Goal: Check status: Check status

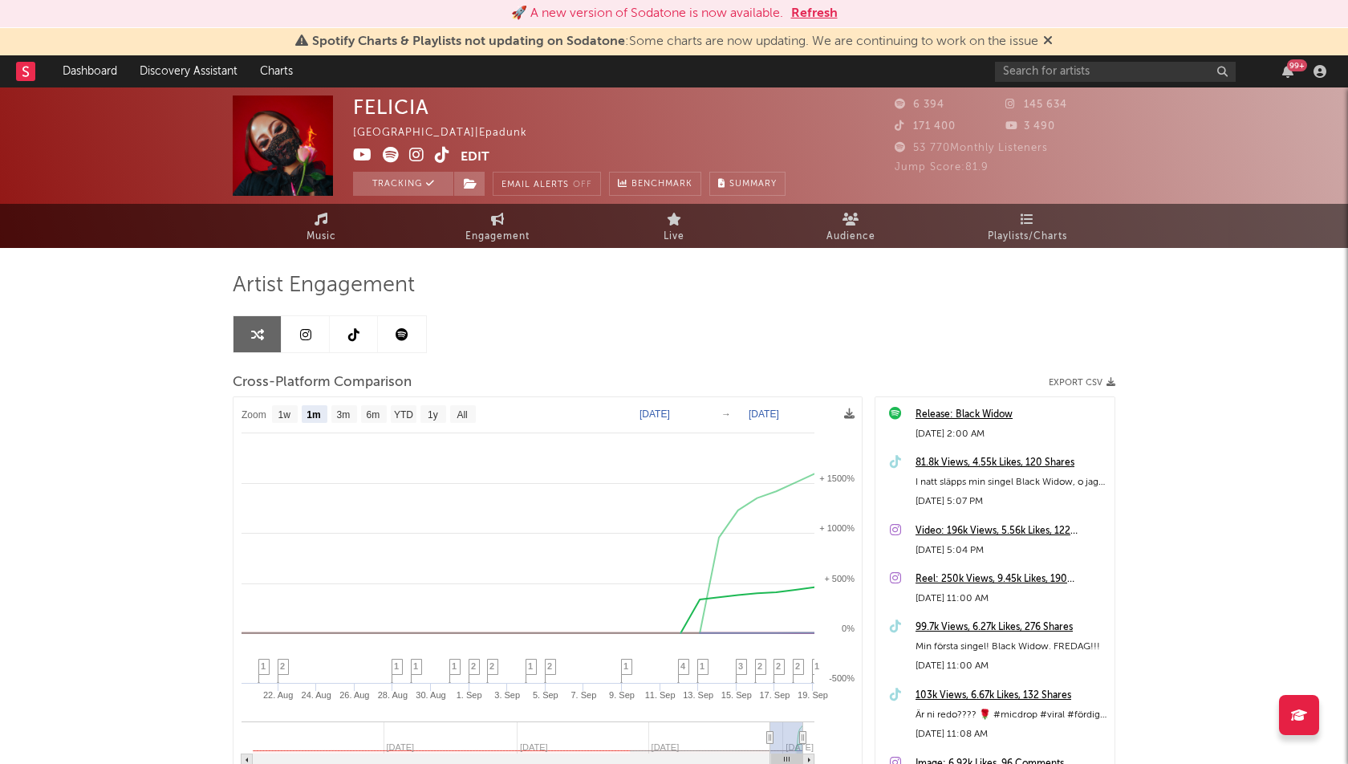
select select "1m"
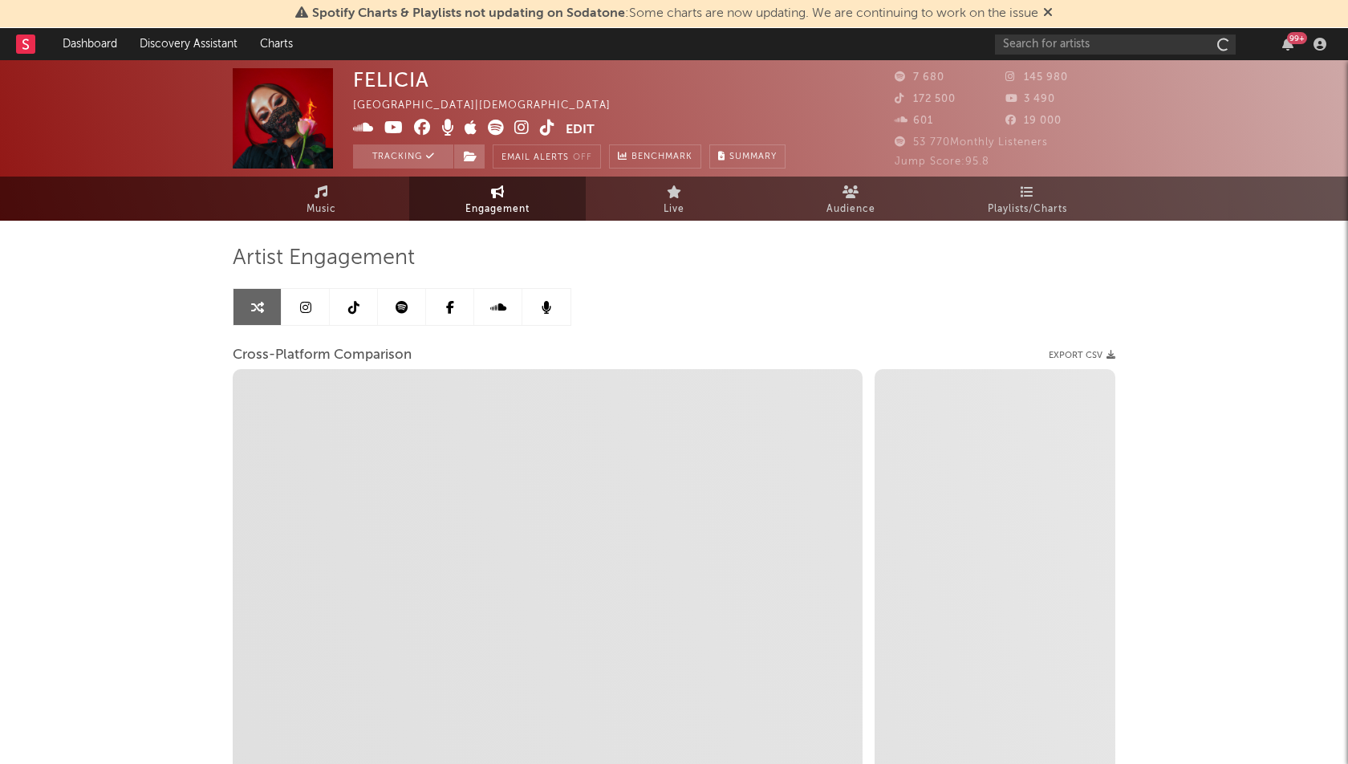
select select "1w"
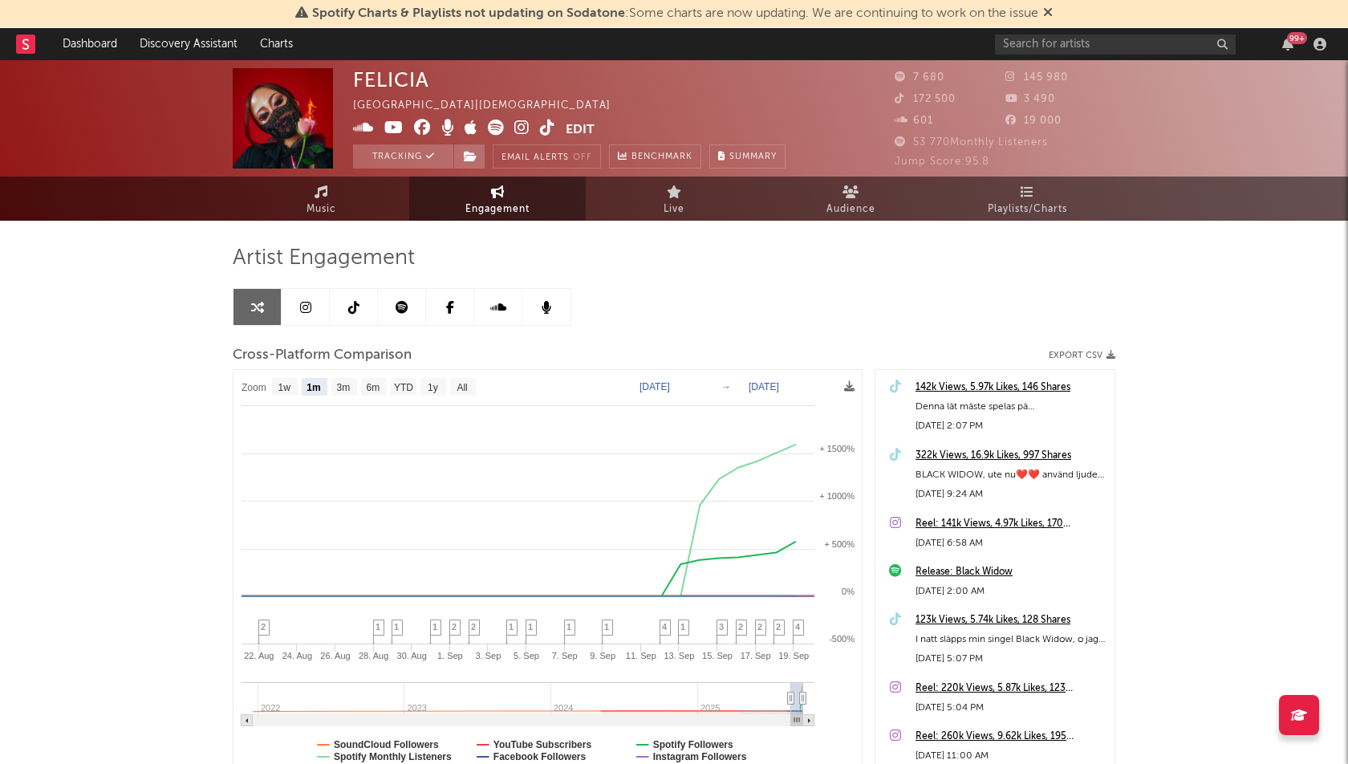
select select "1m"
click at [84, 45] on link "Dashboard" at bounding box center [89, 44] width 77 height 32
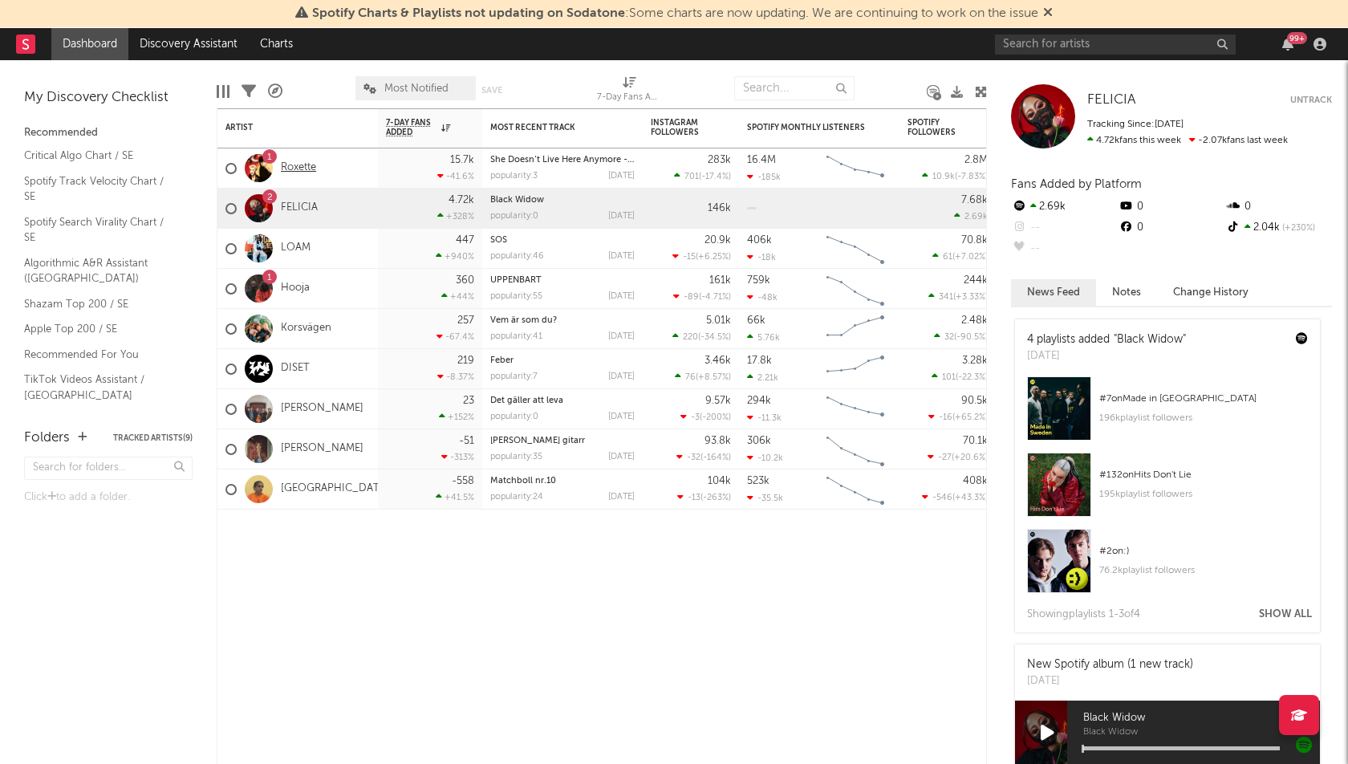
click at [295, 167] on link "Roxette" at bounding box center [298, 168] width 35 height 14
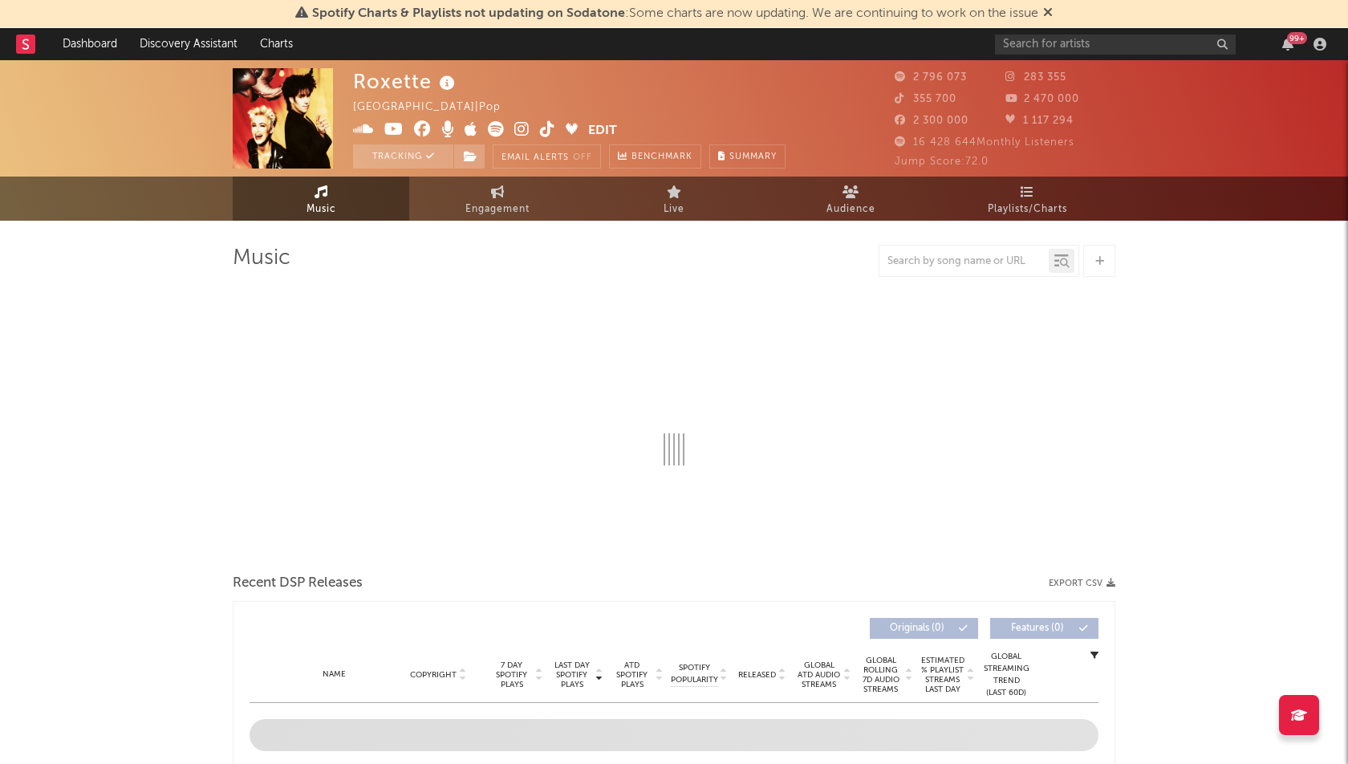
select select "6m"
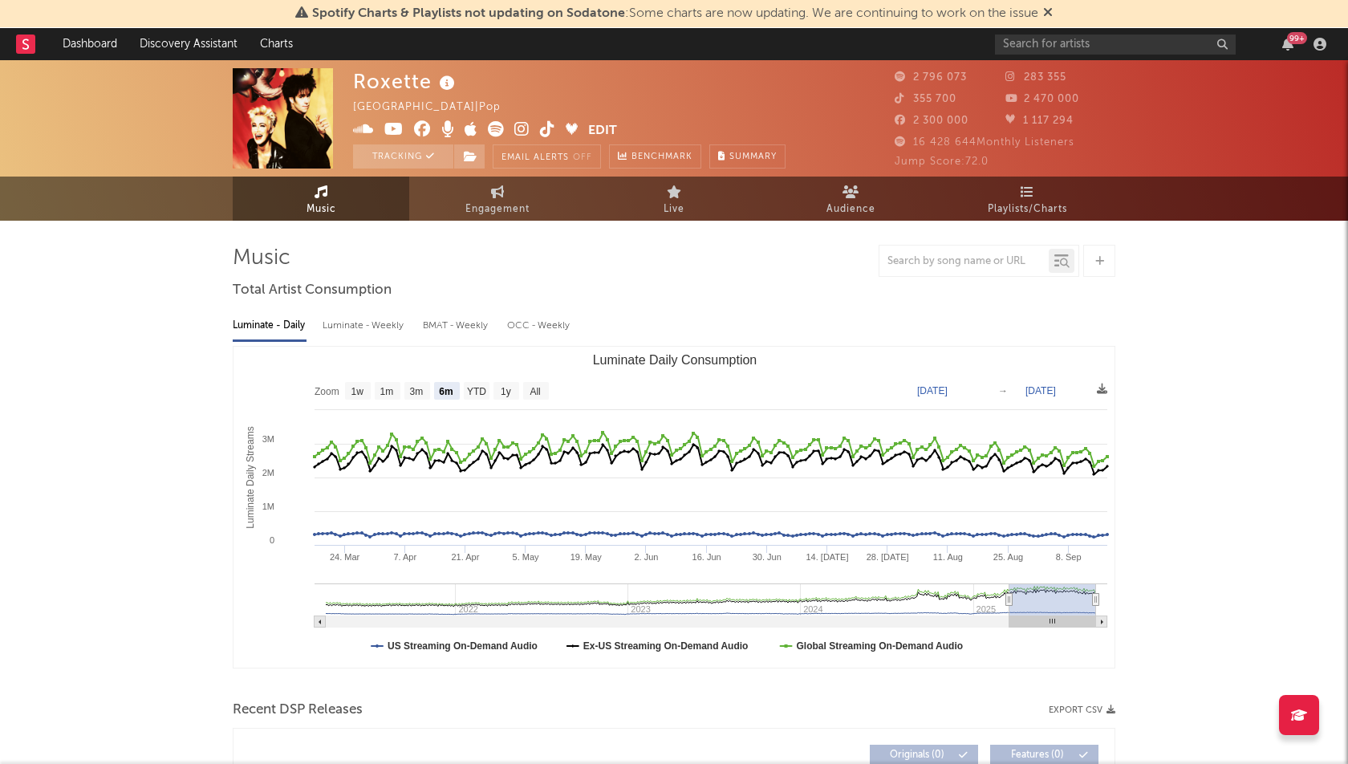
select select "6m"
click at [480, 205] on span "Engagement" at bounding box center [497, 209] width 64 height 19
select select "1w"
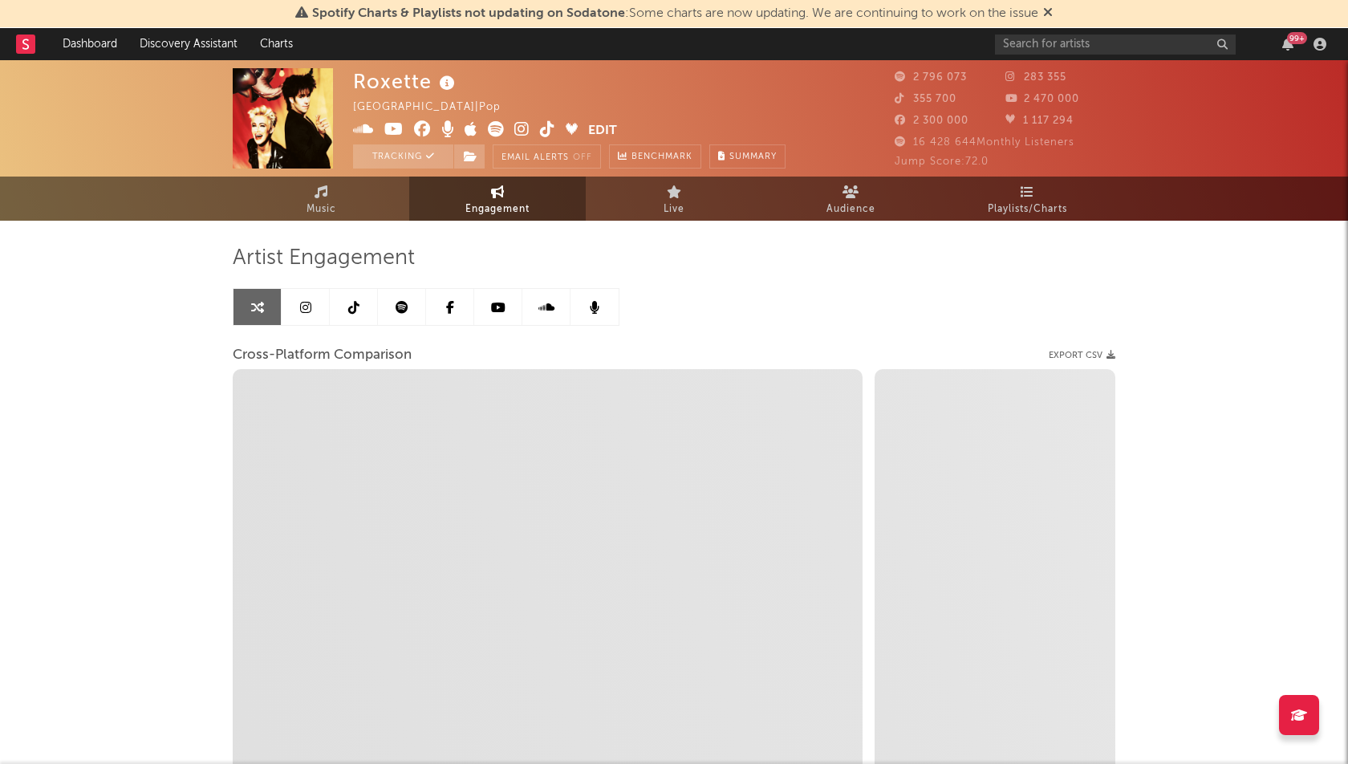
select select "1m"
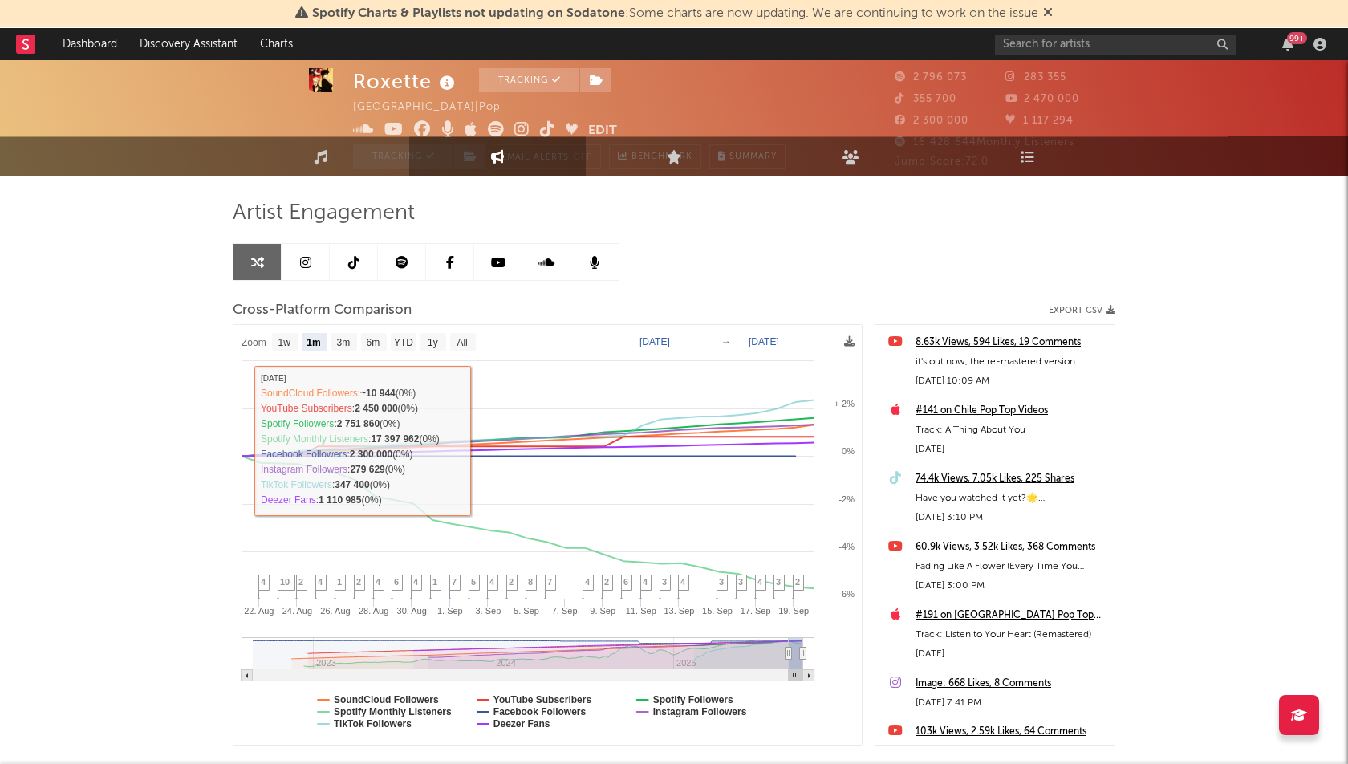
scroll to position [46, 0]
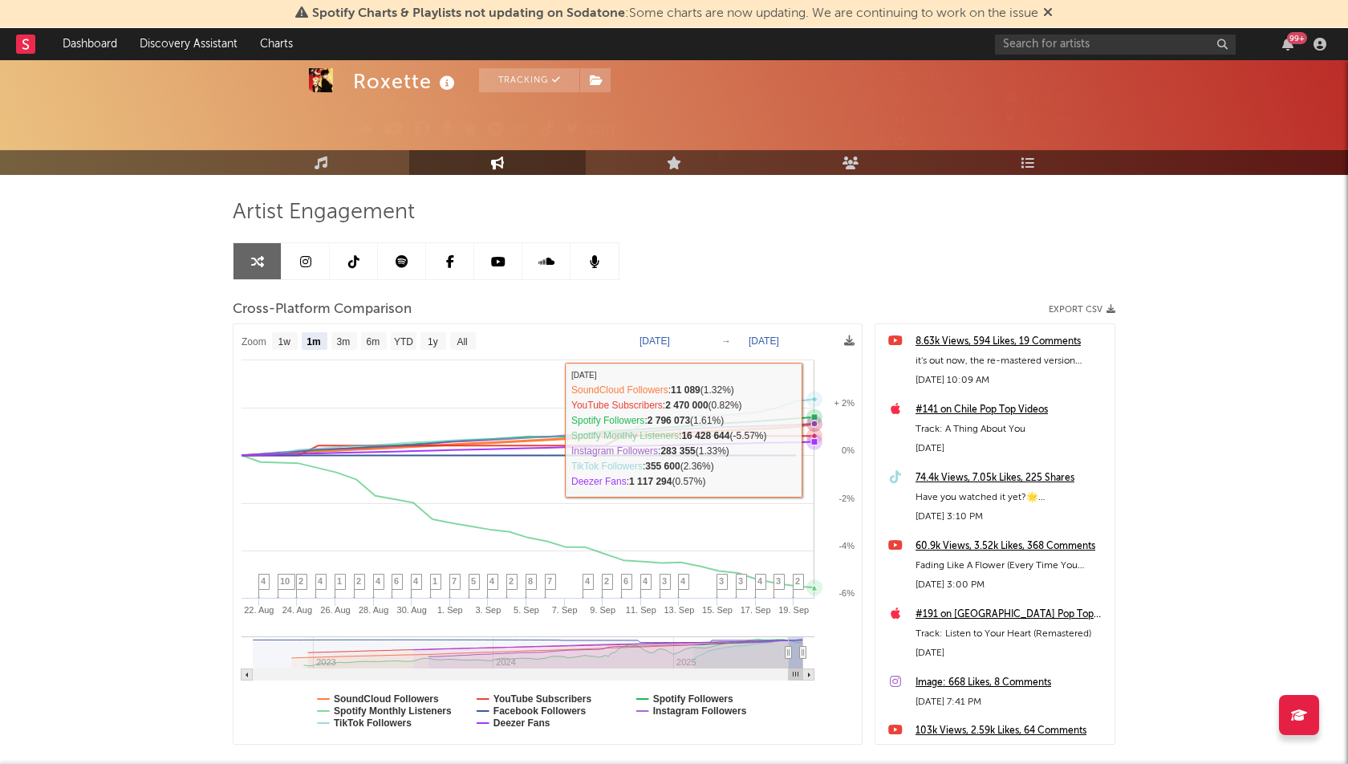
click at [810, 424] on icon at bounding box center [814, 424] width 16 height 16
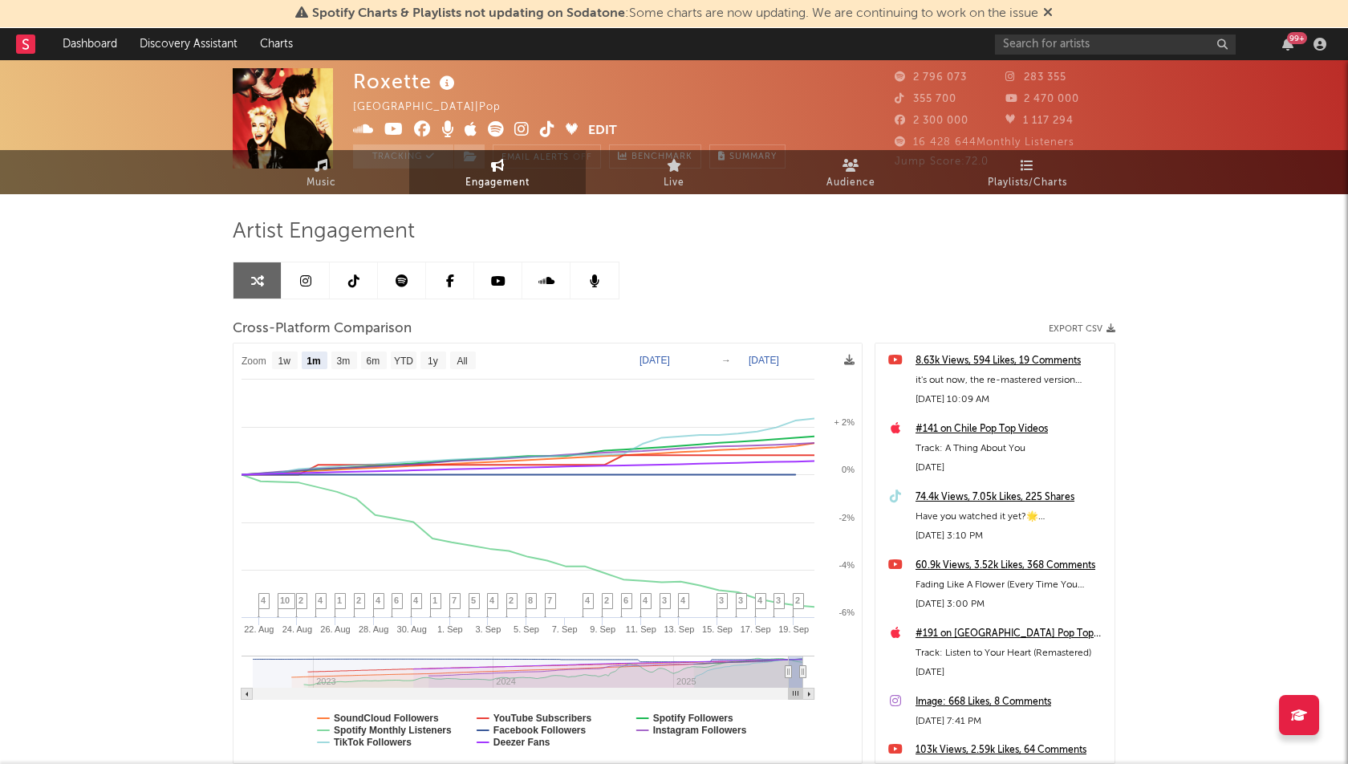
scroll to position [0, 0]
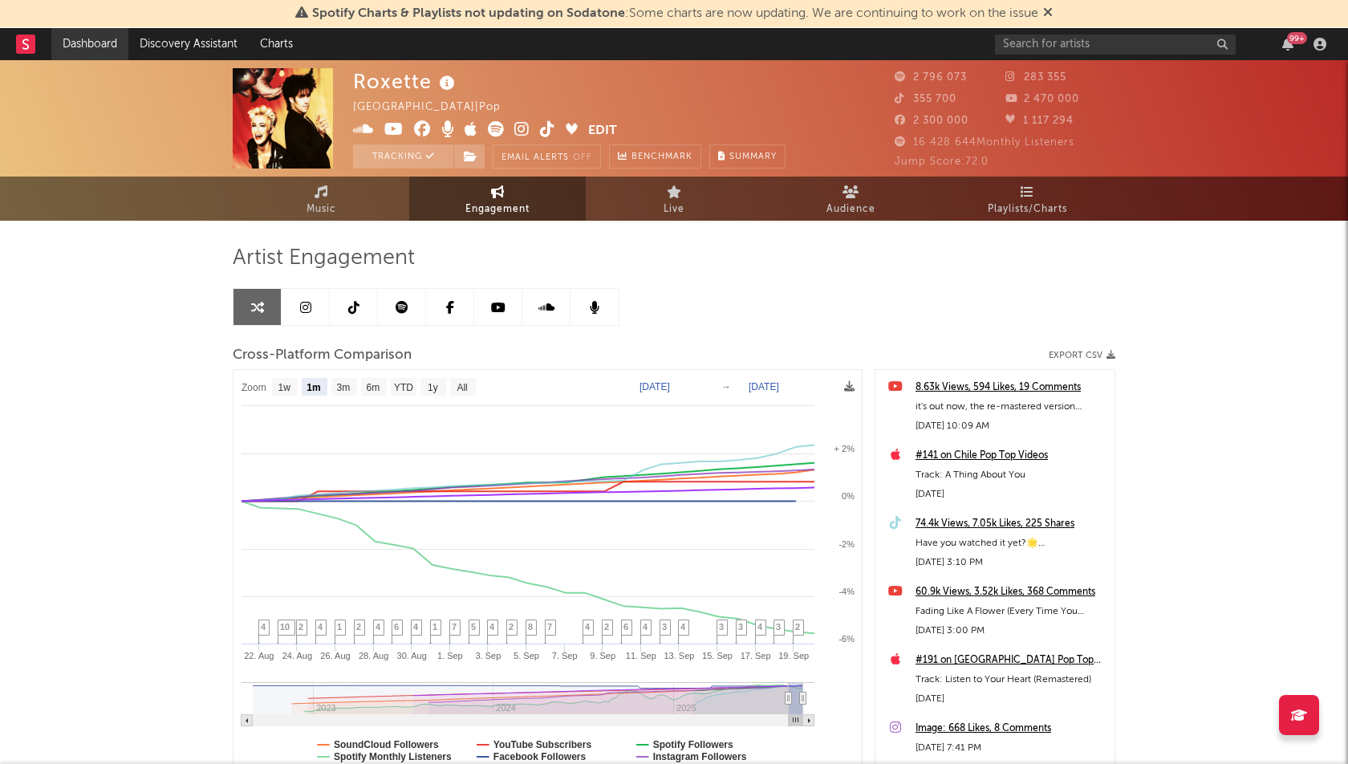
click at [83, 45] on link "Dashboard" at bounding box center [89, 44] width 77 height 32
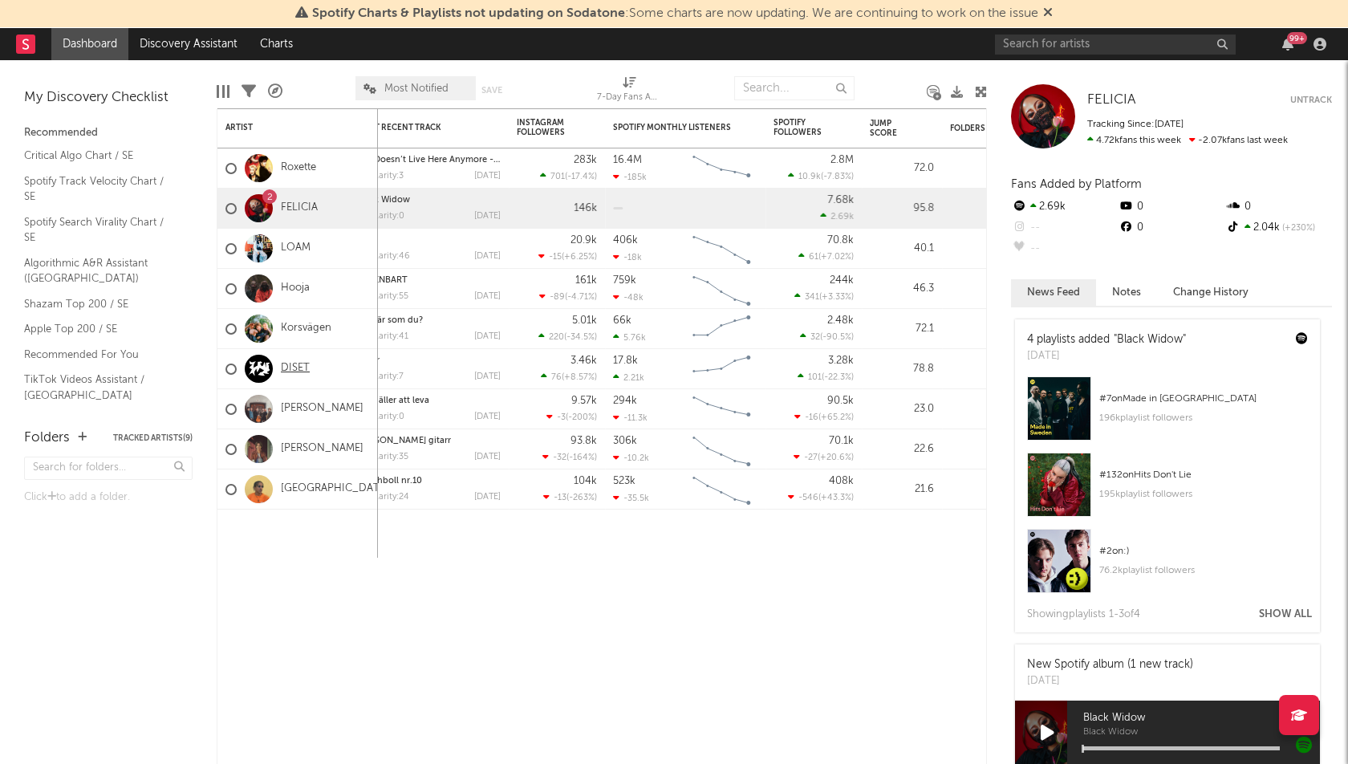
click at [305, 366] on link "DISET" at bounding box center [295, 369] width 29 height 14
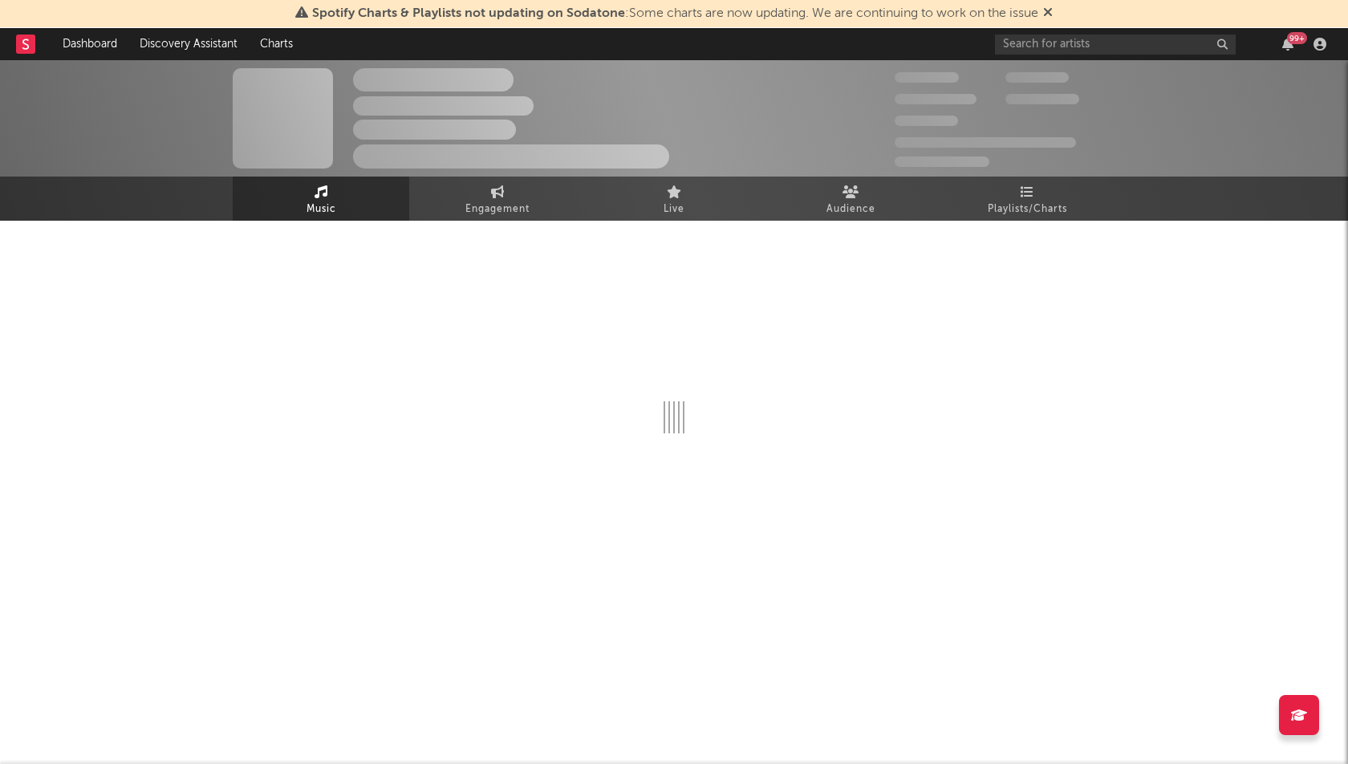
select select "6m"
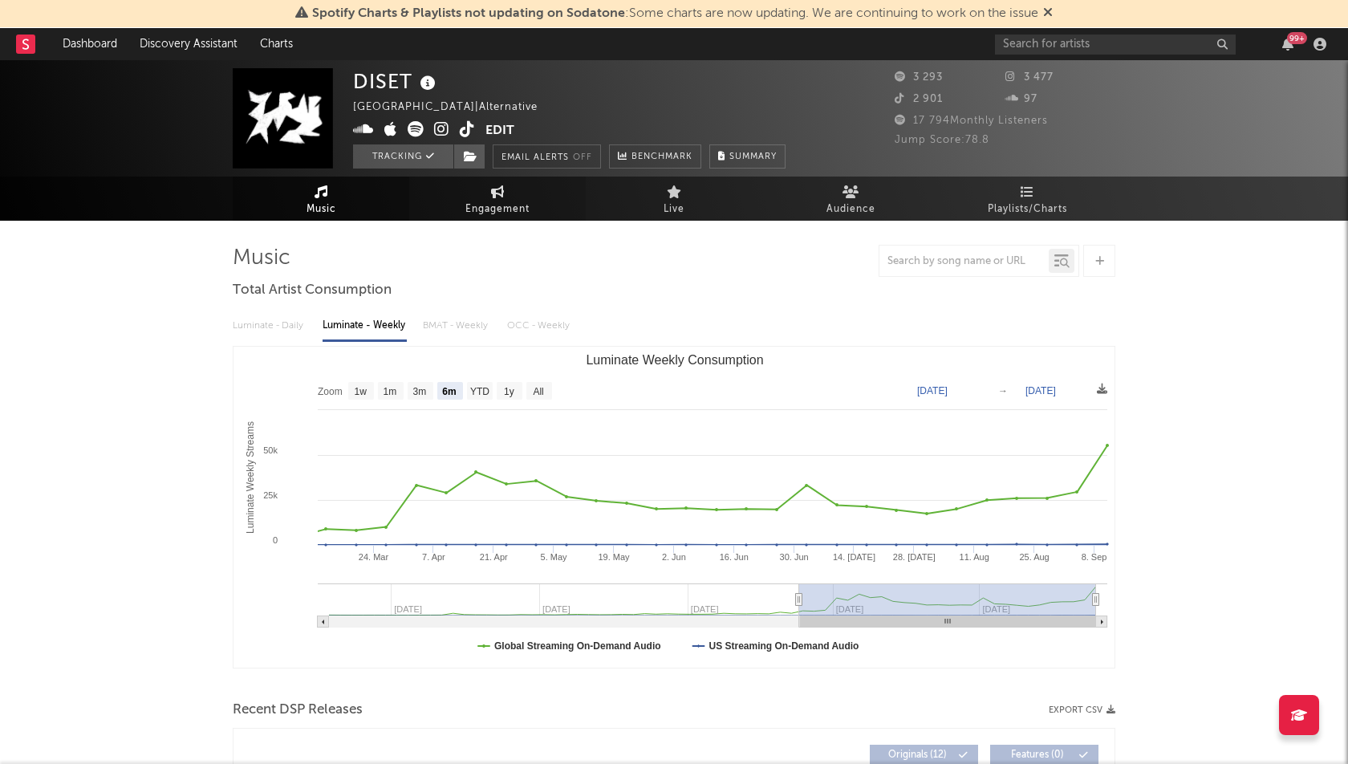
click at [493, 204] on span "Engagement" at bounding box center [497, 209] width 64 height 19
select select "1w"
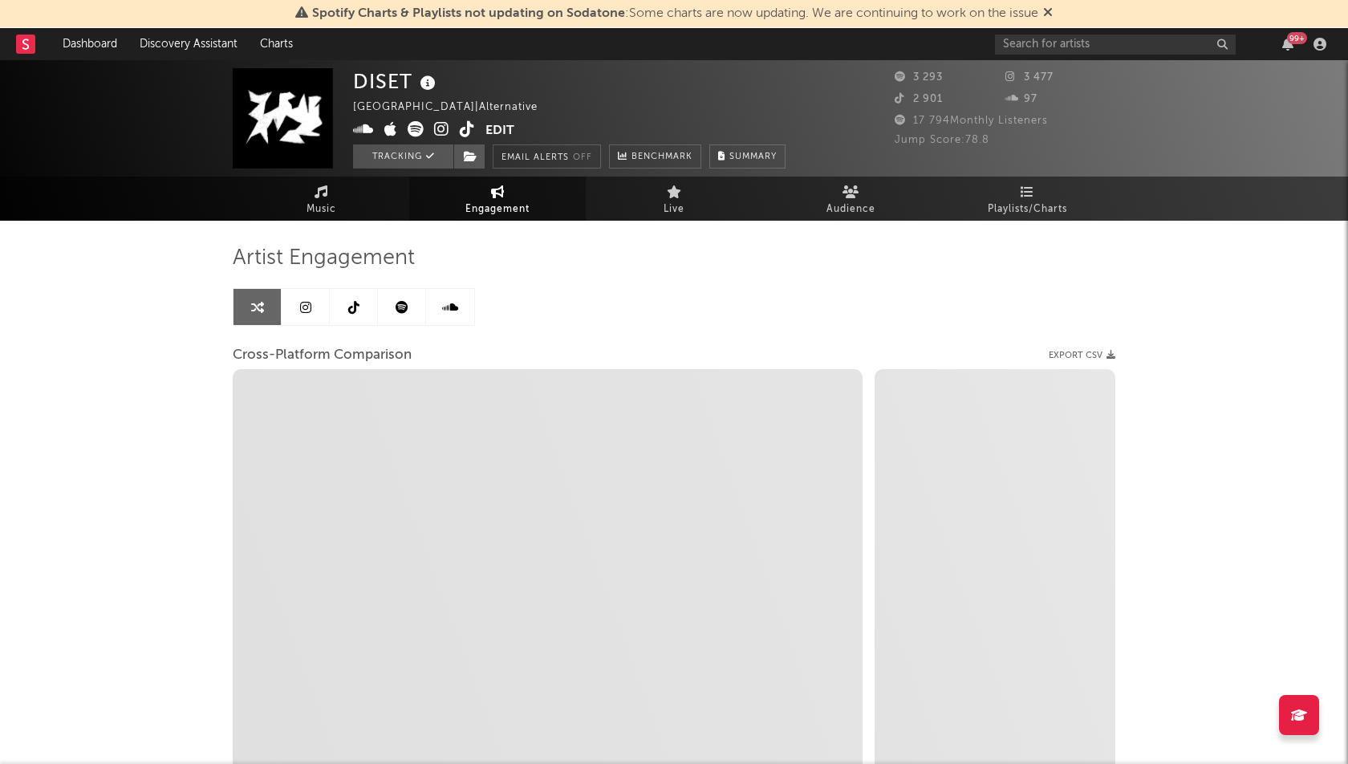
select select "1m"
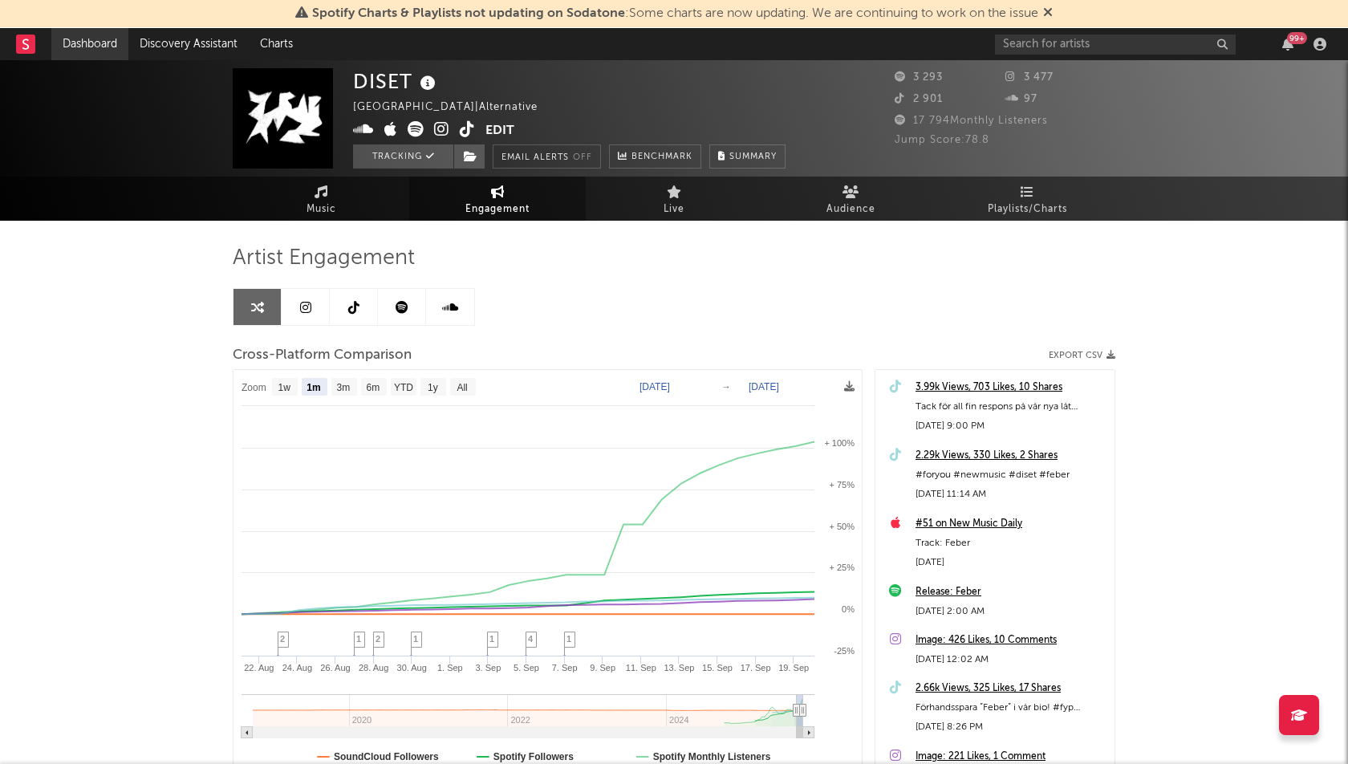
click at [90, 46] on link "Dashboard" at bounding box center [89, 44] width 77 height 32
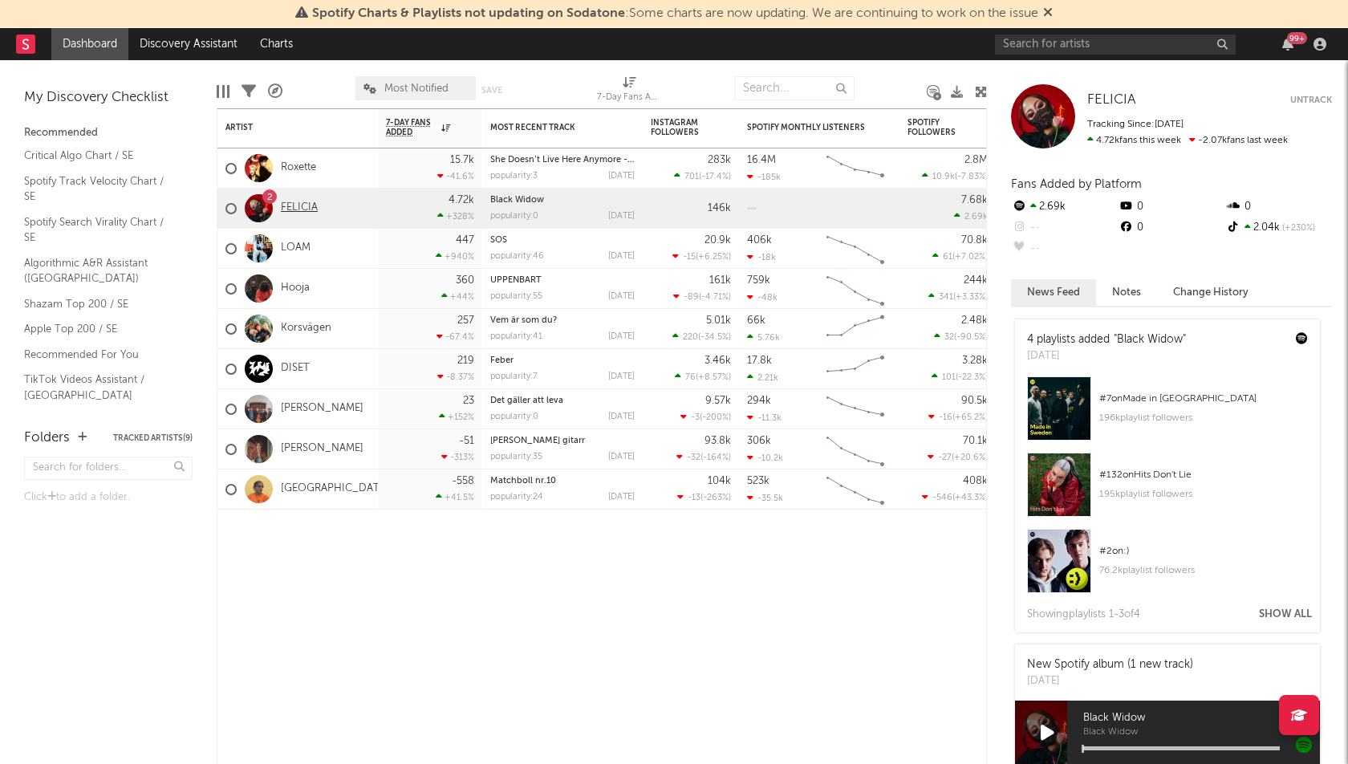
click at [297, 204] on link "FELICIA" at bounding box center [299, 208] width 37 height 14
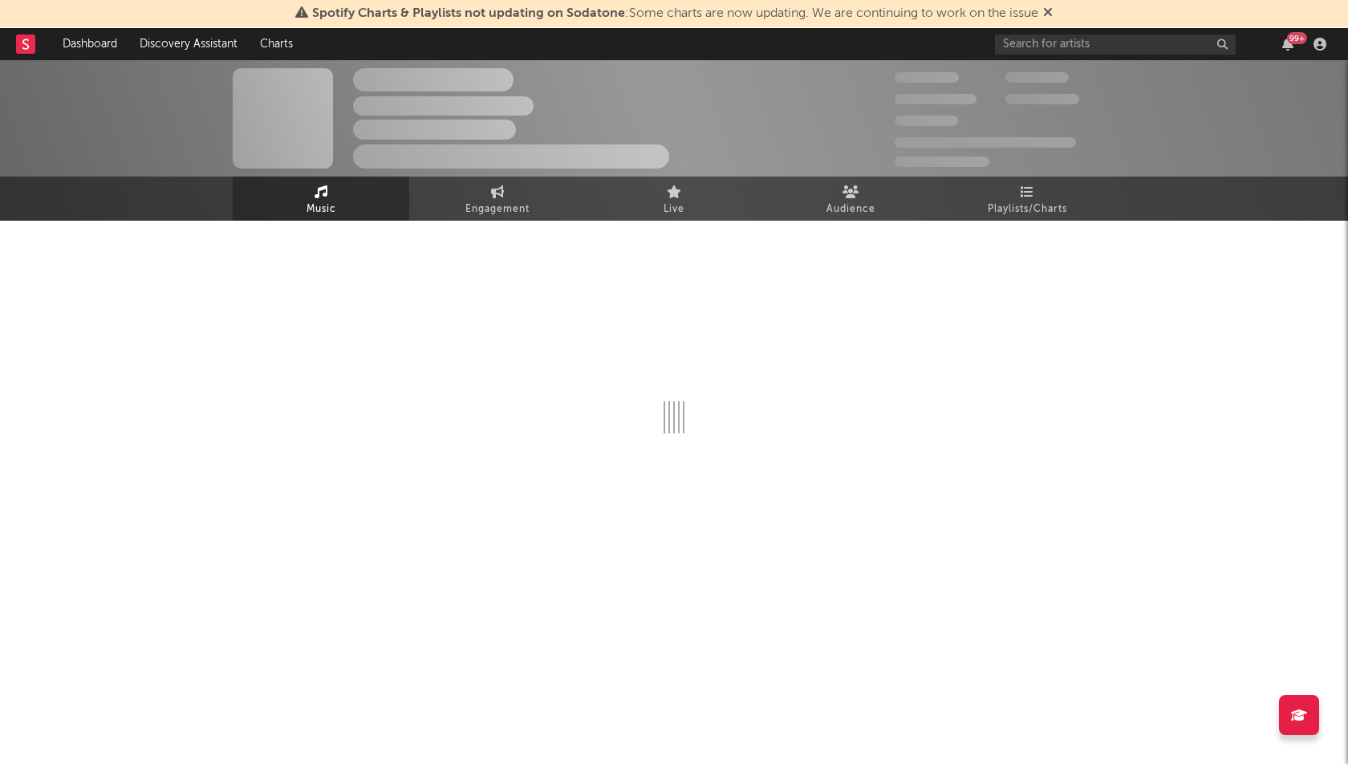
select select "1w"
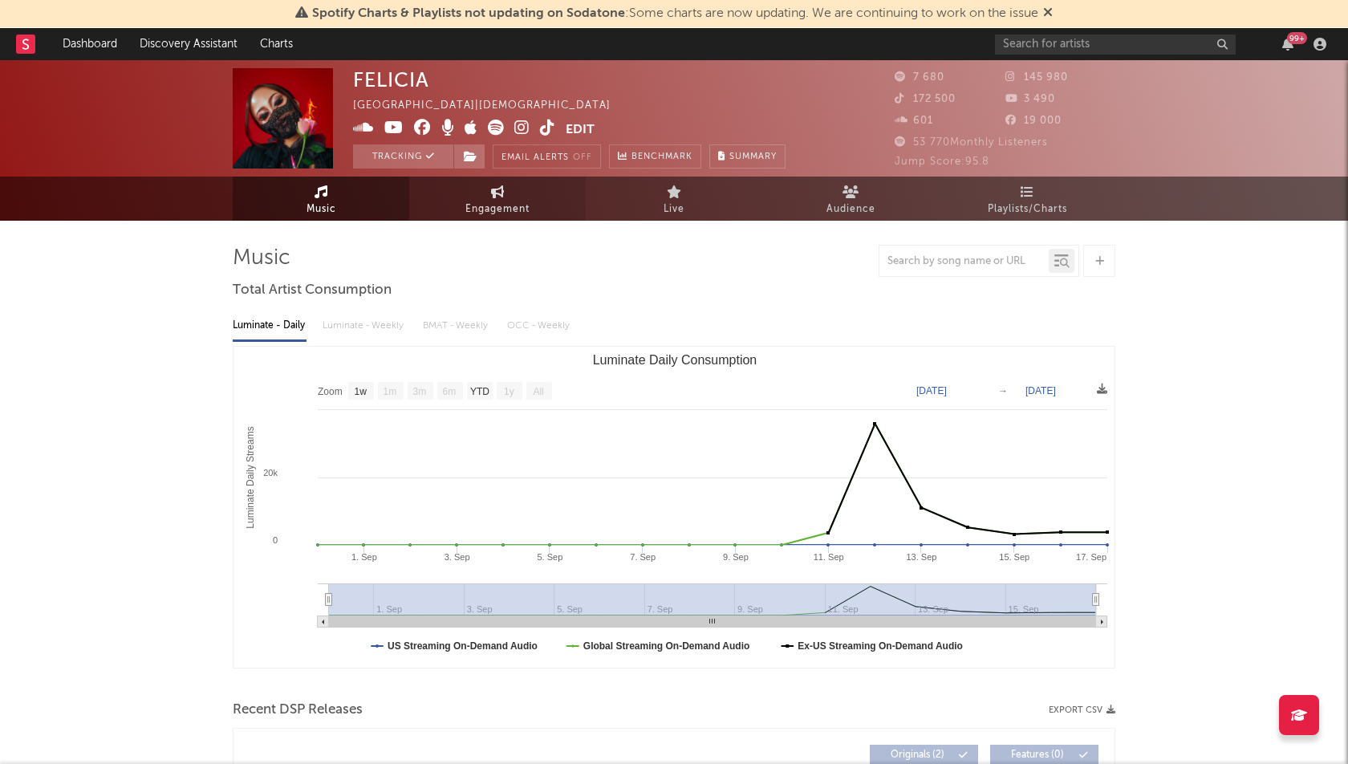
click at [501, 200] on span "Engagement" at bounding box center [497, 209] width 64 height 19
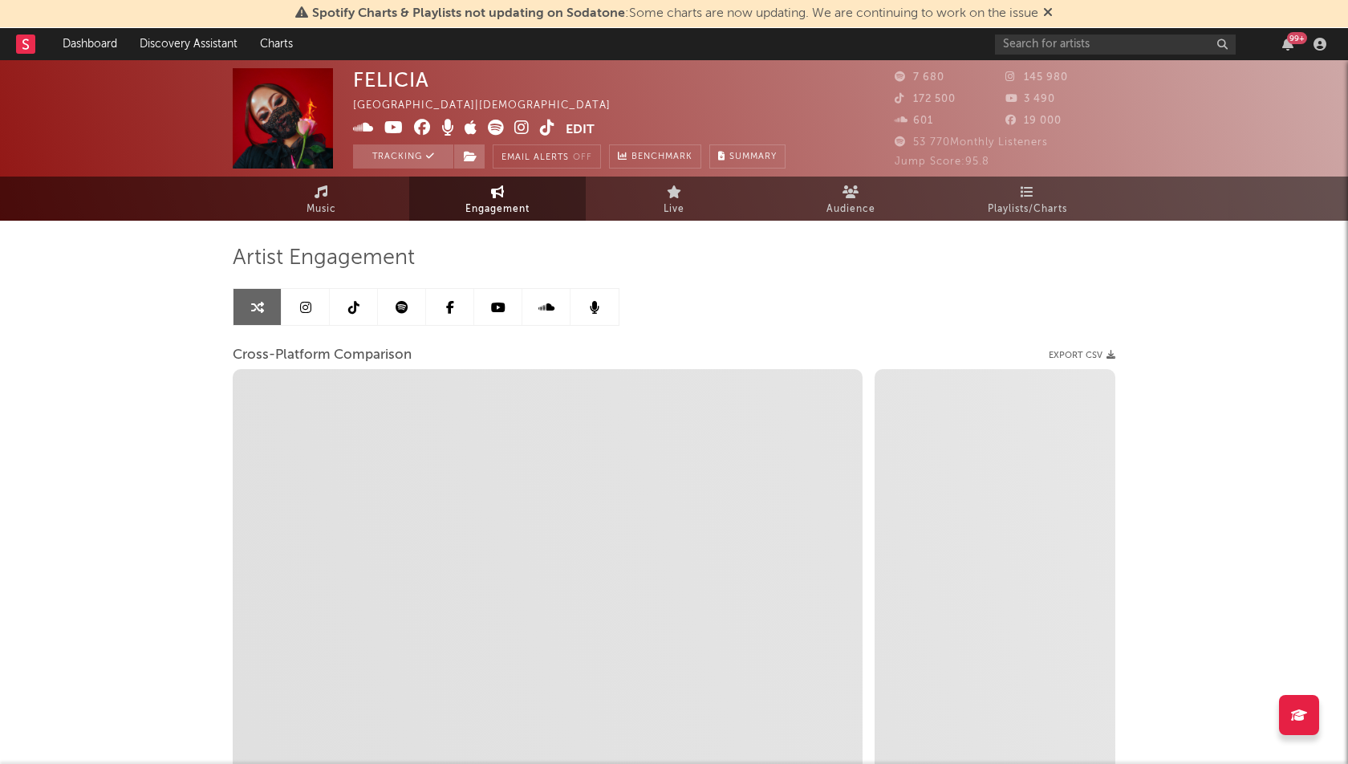
select select "1w"
select select "1m"
